Goal: Information Seeking & Learning: Find specific page/section

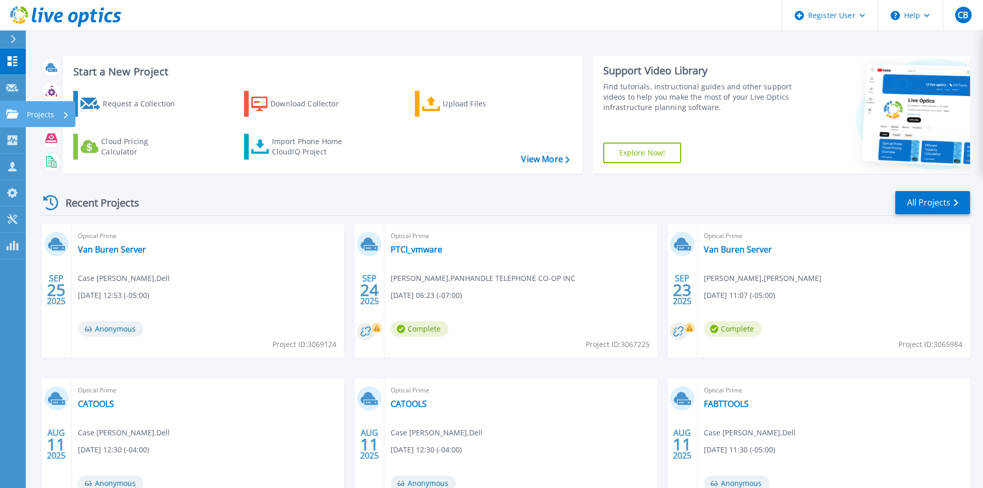
click at [23, 111] on link "Projects Projects" at bounding box center [13, 114] width 26 height 26
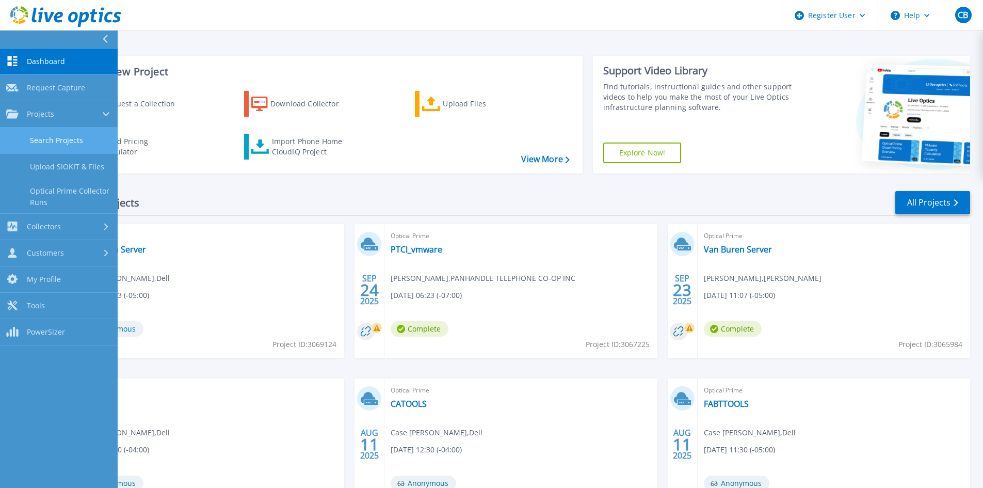
click at [63, 141] on link "Search Projects" at bounding box center [59, 140] width 118 height 26
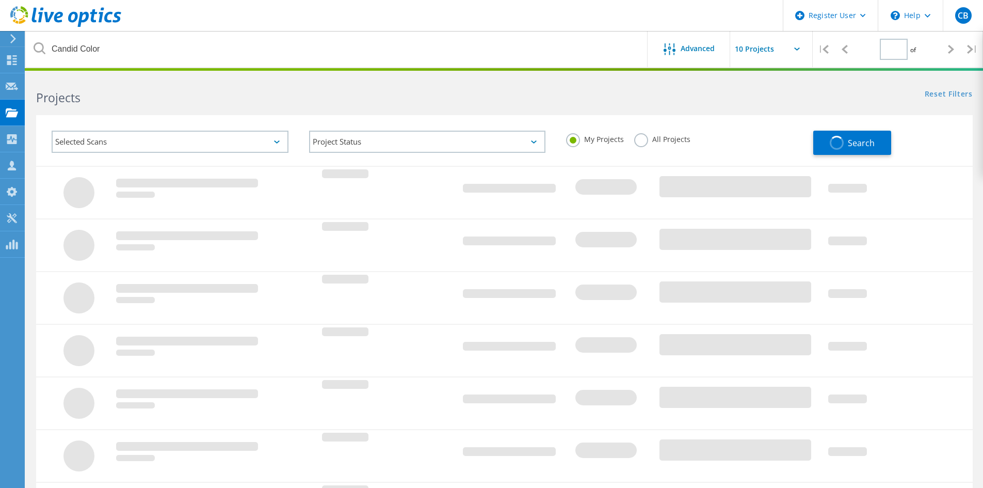
type input "1"
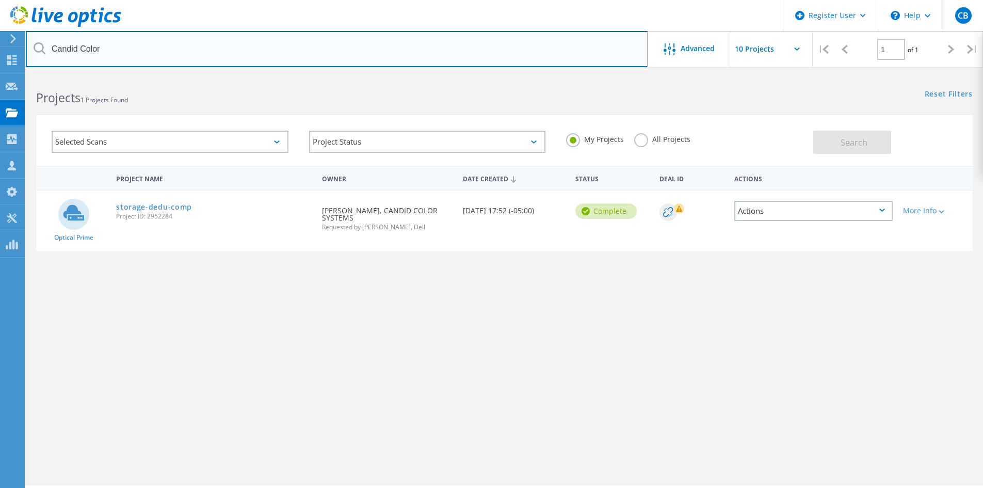
click at [253, 53] on input "Candid Color" at bounding box center [337, 49] width 622 height 36
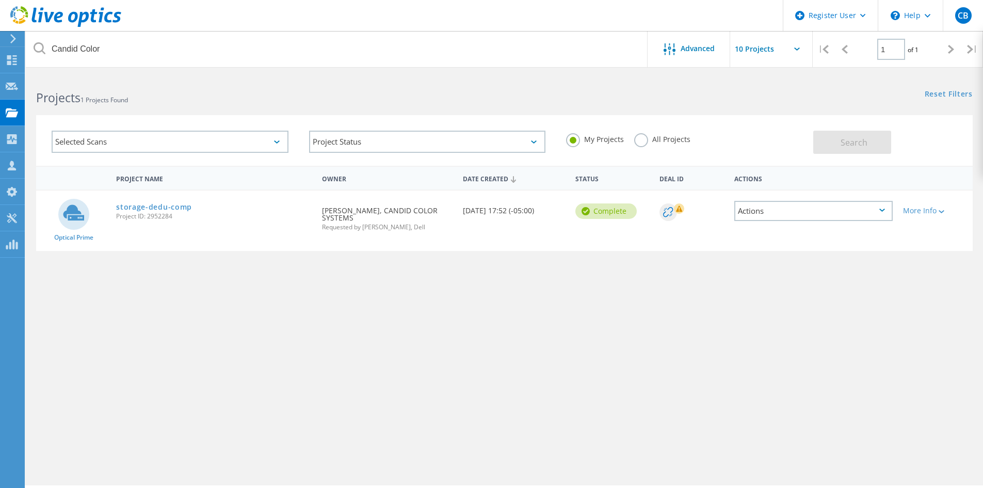
click at [643, 138] on label "All Projects" at bounding box center [662, 138] width 56 height 10
click at [0, 0] on input "All Projects" at bounding box center [0, 0] width 0 height 0
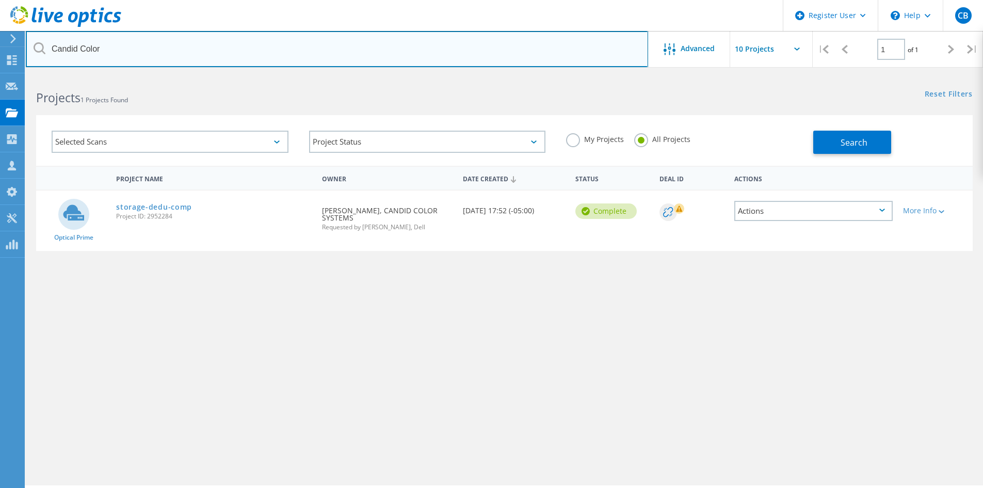
click at [553, 52] on input "Candid Color" at bounding box center [337, 49] width 622 height 36
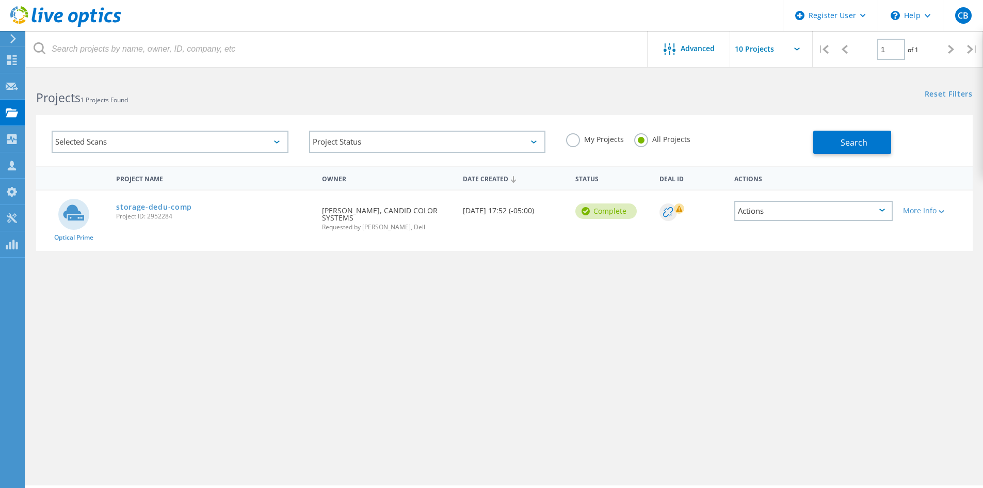
click at [589, 103] on div "Selected Scans Project Status In Progress Complete Published Anonymous Archived…" at bounding box center [504, 133] width 957 height 63
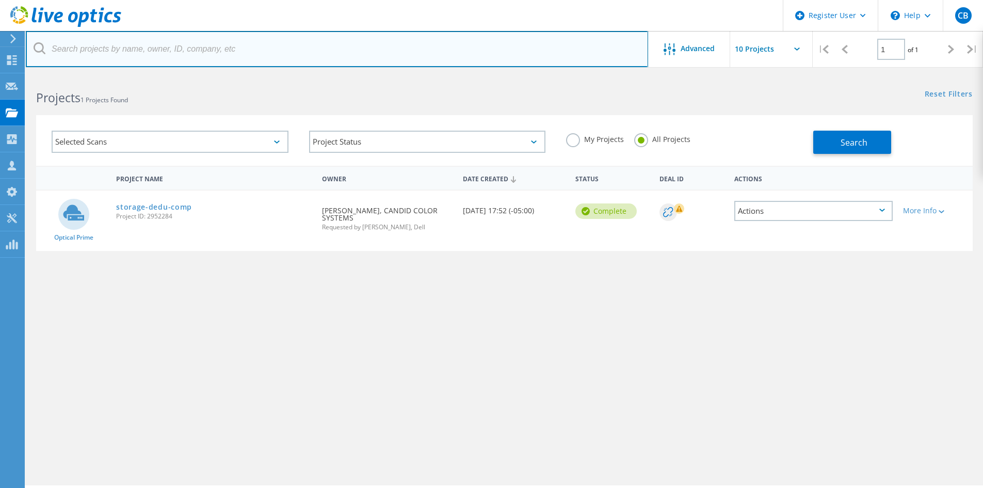
click at [358, 48] on input "text" at bounding box center [337, 49] width 622 height 36
